Goal: Task Accomplishment & Management: Use online tool/utility

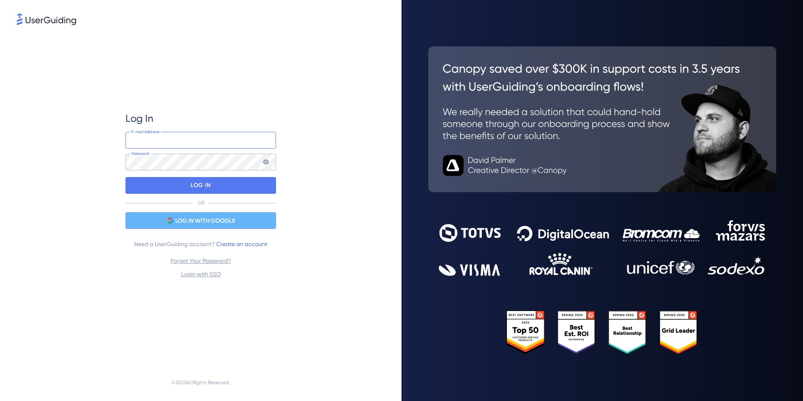
type input "[EMAIL_ADDRESS][DOMAIN_NAME]"
click at [239, 220] on div "LOG IN WITH GOOGLE" at bounding box center [200, 220] width 151 height 17
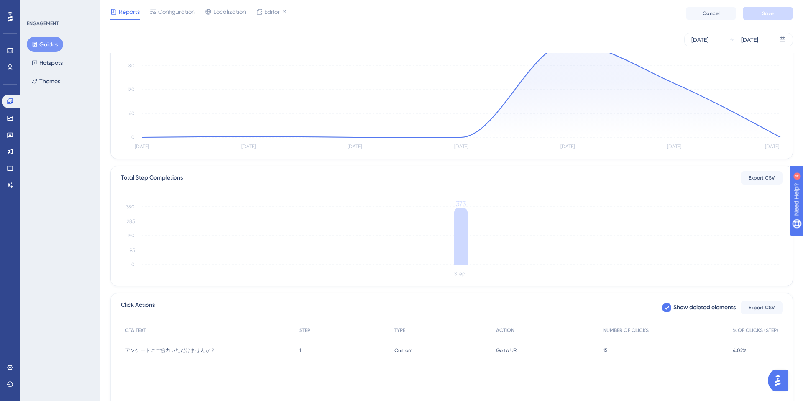
scroll to position [102, 0]
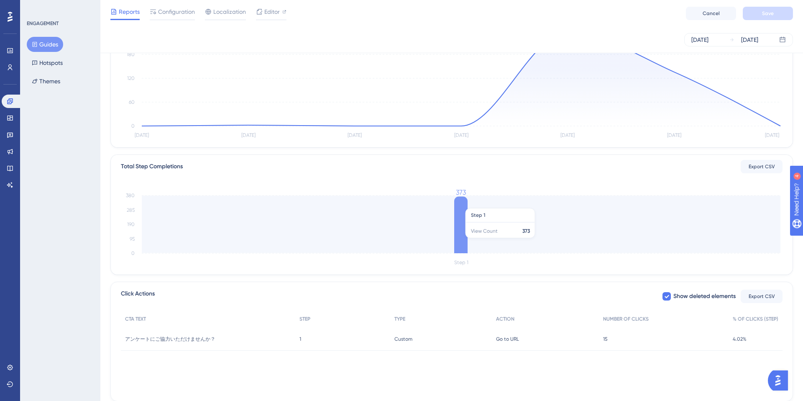
click at [460, 242] on icon at bounding box center [460, 225] width 13 height 56
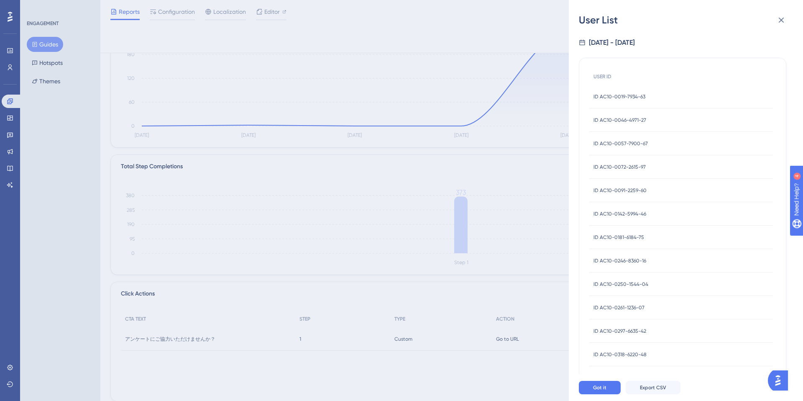
scroll to position [0, 0]
click at [779, 19] on icon at bounding box center [781, 20] width 10 height 10
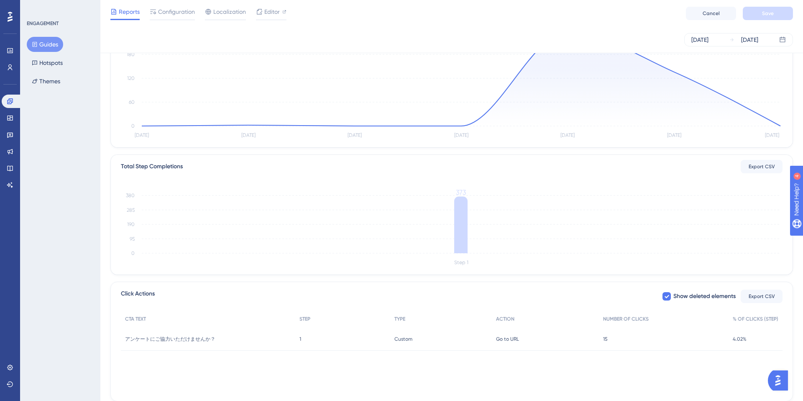
click at [688, 344] on div "15 15" at bounding box center [664, 338] width 130 height 23
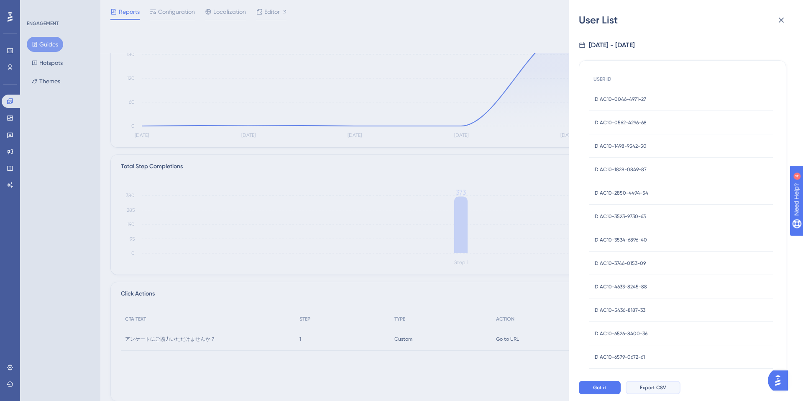
click at [661, 388] on span "Export CSV" at bounding box center [653, 387] width 26 height 7
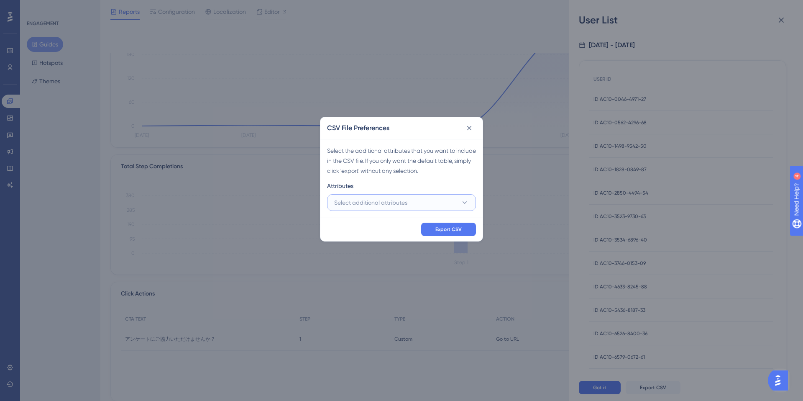
click at [442, 206] on button "Select additional attributes" at bounding box center [401, 202] width 149 height 17
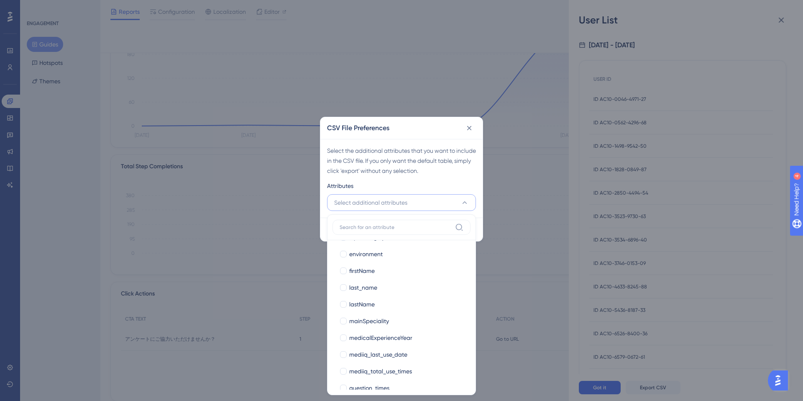
scroll to position [115, 0]
click at [363, 307] on span "lastName" at bounding box center [362, 306] width 26 height 10
checkbox input "true"
click at [362, 290] on span "last_name" at bounding box center [363, 289] width 28 height 10
checkbox input "true"
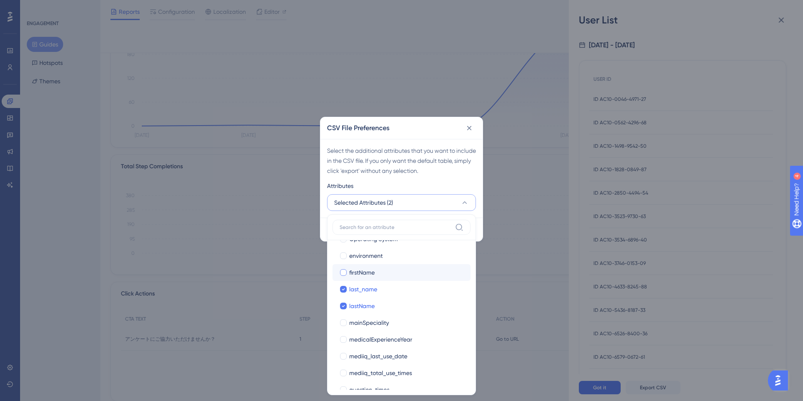
click at [361, 276] on span "firstName" at bounding box center [362, 272] width 26 height 10
checkbox input "true"
click at [367, 322] on span "mainSpeciality" at bounding box center [369, 322] width 40 height 10
checkbox input "true"
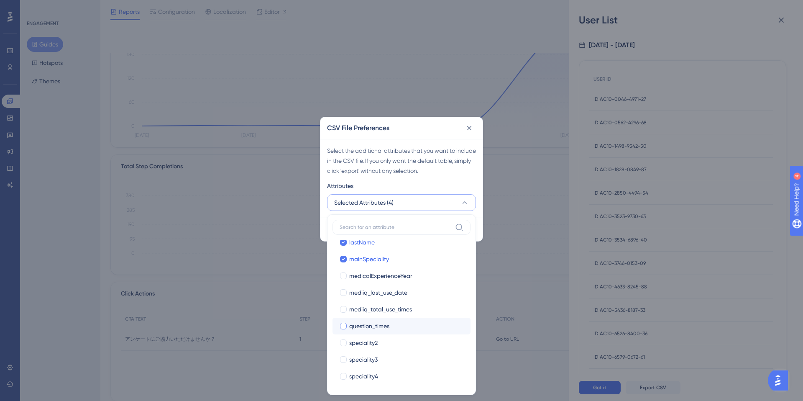
click at [362, 325] on span "question_times" at bounding box center [369, 326] width 40 height 10
checkbox input "true"
click at [369, 311] on span "mediiq_total_use_times" at bounding box center [380, 309] width 63 height 10
checkbox input "true"
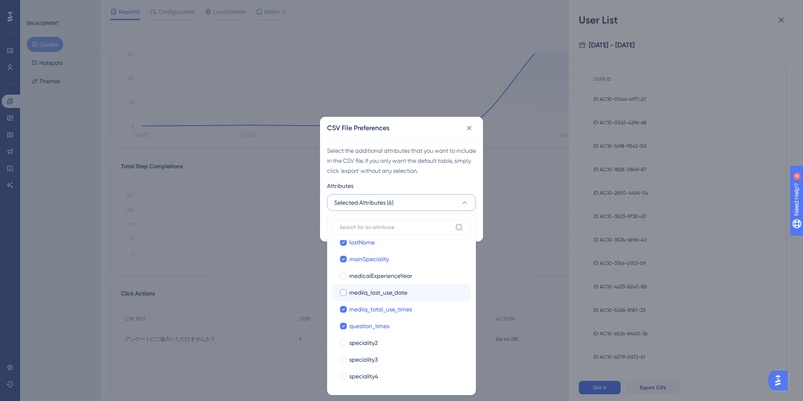
click at [372, 297] on span "mediiq_last_use_date" at bounding box center [378, 292] width 58 height 10
click at [375, 284] on label "mediiq_last_use_date mediiq_last_use_date" at bounding box center [401, 292] width 138 height 17
checkbox input "true"
click at [375, 284] on label "mediiq_last_use_date mediiq_last_use_date" at bounding box center [401, 292] width 138 height 17
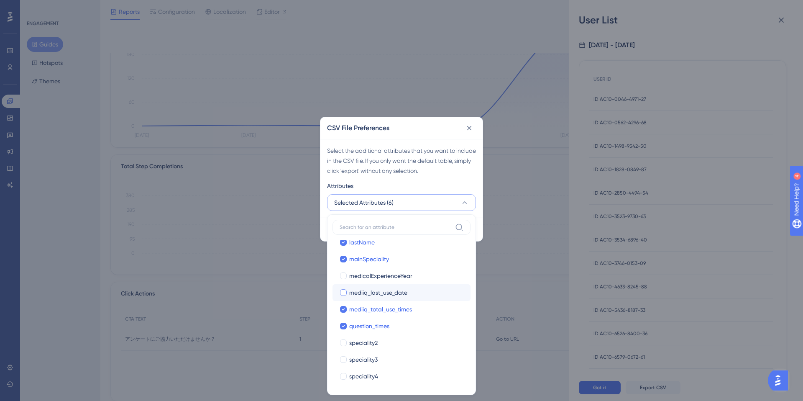
click at [375, 276] on span "medicalExperienceYear" at bounding box center [380, 276] width 63 height 10
checkbox input "true"
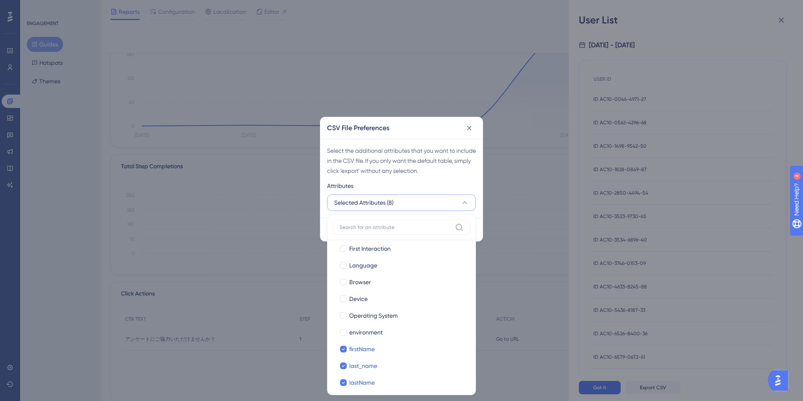
scroll to position [35, 0]
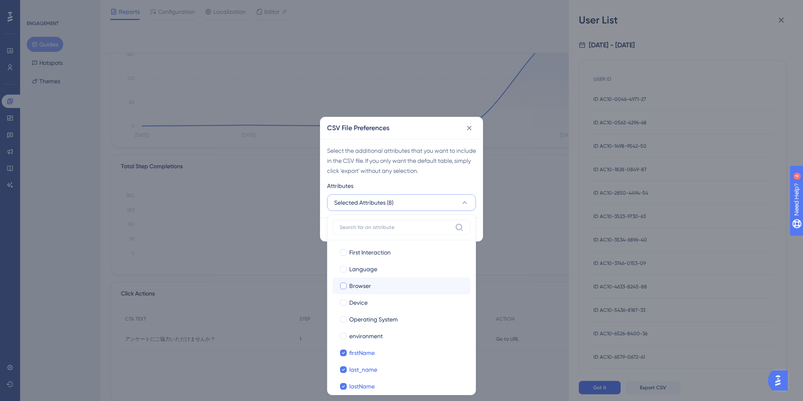
click at [369, 291] on label "Browser Browser" at bounding box center [401, 285] width 138 height 17
click at [344, 320] on input "Browser" at bounding box center [343, 320] width 0 height 0
click at [368, 302] on div "Device" at bounding box center [406, 302] width 115 height 10
checkbox input "true"
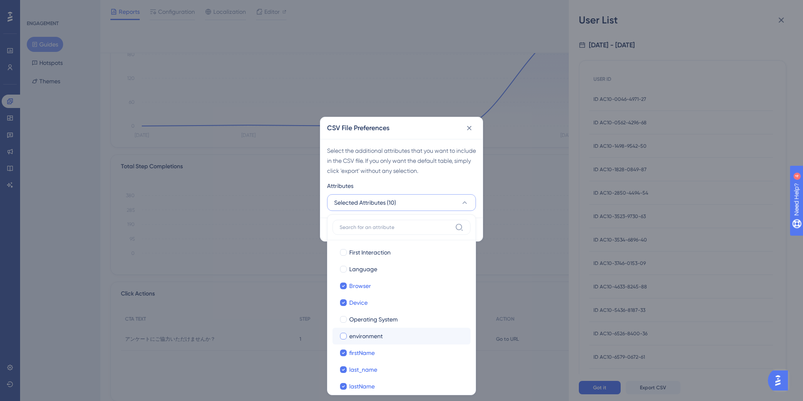
click at [374, 336] on span "environment" at bounding box center [365, 336] width 33 height 10
checkbox input "true"
click at [363, 251] on span "First Interaction" at bounding box center [369, 252] width 41 height 10
checkbox input "true"
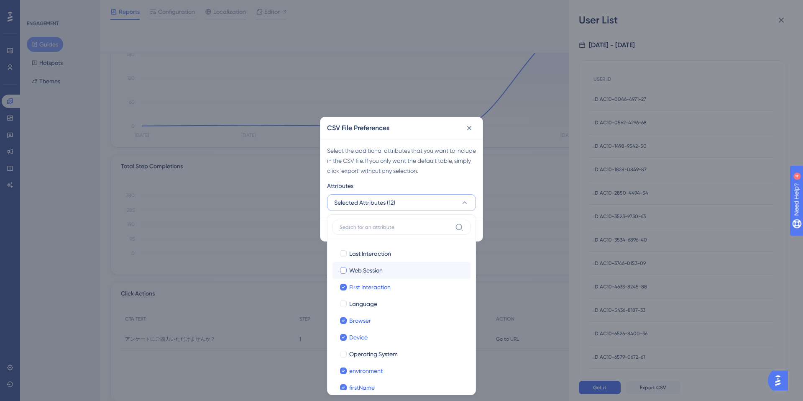
click at [379, 271] on span "Web Session" at bounding box center [365, 270] width 33 height 10
checkbox input "true"
click at [377, 258] on label "Last Interaction Last Interaction" at bounding box center [401, 253] width 138 height 17
click at [344, 254] on input "Last Interaction" at bounding box center [343, 253] width 0 height 0
checkbox input "false"
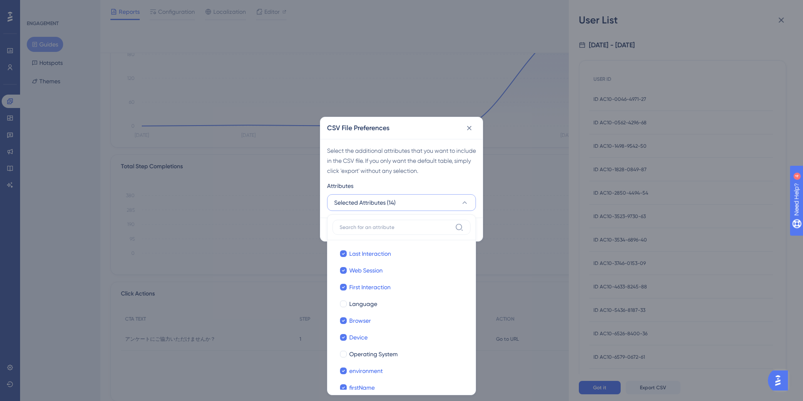
click at [396, 169] on div "Select the additional attributes that you want to include in the CSV file. If y…" at bounding box center [401, 161] width 149 height 30
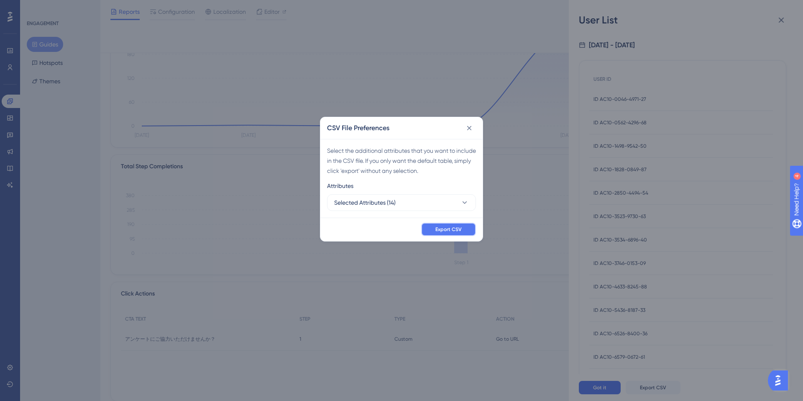
click at [448, 230] on span "Export CSV" at bounding box center [448, 229] width 26 height 7
